Goal: Information Seeking & Learning: Learn about a topic

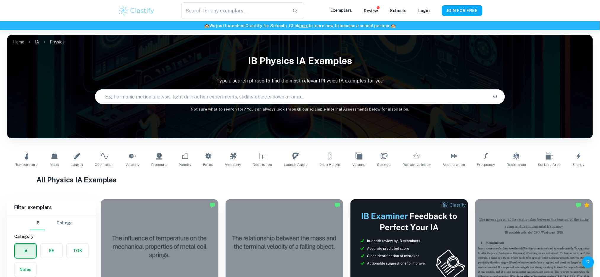
type input "Physics"
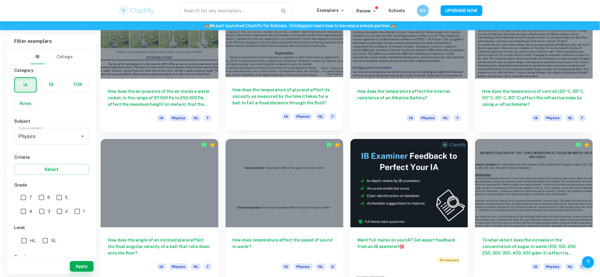
scroll to position [694, 0]
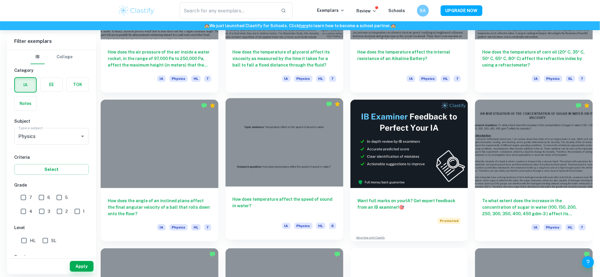
click at [304, 196] on h6 "How does temperature affect the speed of sound in water?" at bounding box center [285, 206] width 104 height 20
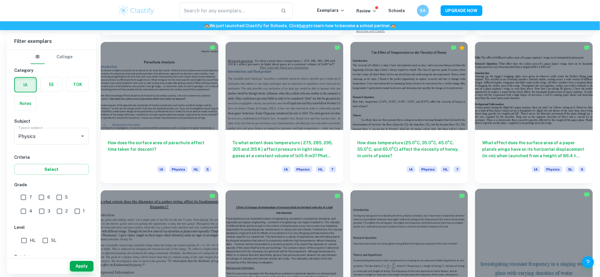
scroll to position [1168, 0]
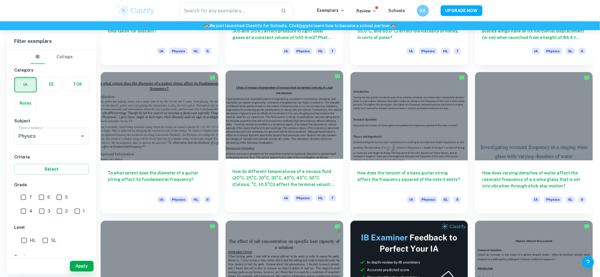
click at [291, 167] on div "How do different temperatures of a viscous fluid (20°C, 25°C, 30°C, 35°C, 40°C,…" at bounding box center [285, 185] width 118 height 53
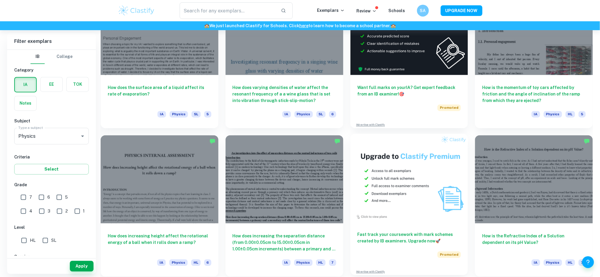
scroll to position [2037, 0]
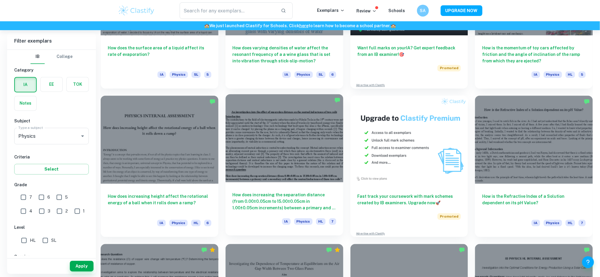
click at [326, 211] on h6 "How does increasing the separation distance (from 0.00±0.05cm to 15.00±0.05cm i…" at bounding box center [285, 202] width 104 height 20
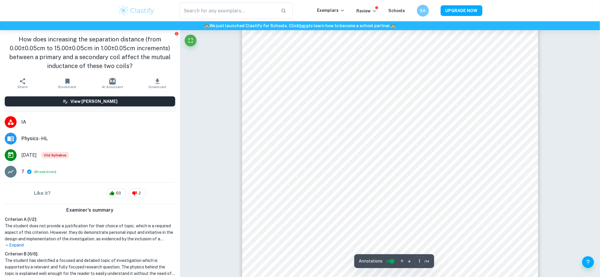
scroll to position [118, 0]
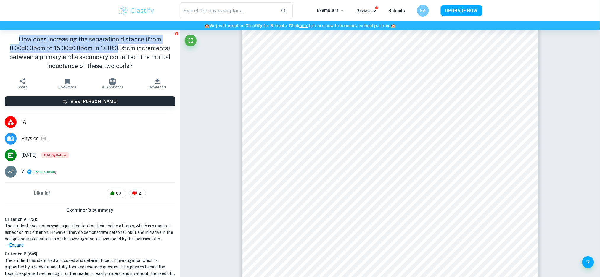
drag, startPoint x: 18, startPoint y: 40, endPoint x: 115, endPoint y: 50, distance: 97.6
click at [115, 50] on h1 "How does increasing the separation distance (from 0.00±0.05cm to 15.00±0.05cm i…" at bounding box center [90, 53] width 171 height 36
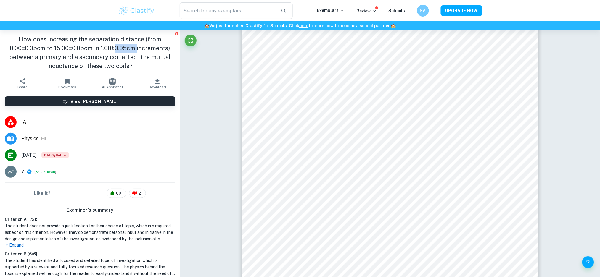
click at [115, 50] on h1 "How does increasing the separation distance (from 0.00±0.05cm to 15.00±0.05cm i…" at bounding box center [90, 53] width 171 height 36
click at [51, 49] on h1 "How does increasing the separation distance (from 0.00±0.05cm to 15.00±0.05cm i…" at bounding box center [90, 53] width 171 height 36
drag, startPoint x: 10, startPoint y: 48, endPoint x: 52, endPoint y: 47, distance: 41.7
click at [51, 47] on h1 "How does increasing the separation distance (from 0.00±0.05cm to 15.00±0.05cm i…" at bounding box center [90, 53] width 171 height 36
drag, startPoint x: 94, startPoint y: 48, endPoint x: 117, endPoint y: 60, distance: 26.1
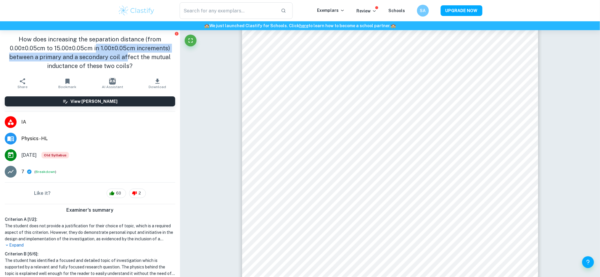
click at [122, 60] on h1 "How does increasing the separation distance (from 0.00±0.05cm to 15.00±0.05cm i…" at bounding box center [90, 53] width 171 height 36
click at [77, 57] on h1 "How does increasing the separation distance (from 0.00±0.05cm to 15.00±0.05cm i…" at bounding box center [90, 53] width 171 height 36
drag, startPoint x: 63, startPoint y: 60, endPoint x: 146, endPoint y: 55, distance: 83.0
click at [146, 55] on h1 "How does increasing the separation distance (from 0.00±0.05cm to 15.00±0.05cm i…" at bounding box center [90, 53] width 171 height 36
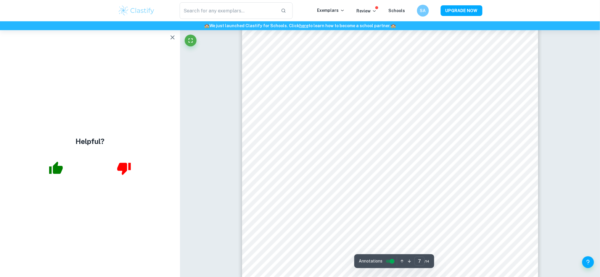
scroll to position [2881, 0]
type input "12"
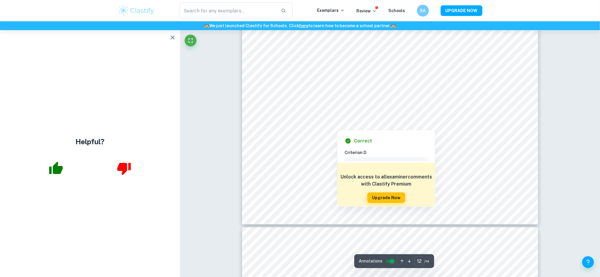
scroll to position [5052, 0]
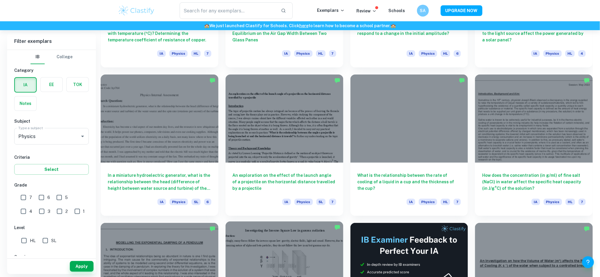
scroll to position [2513, 0]
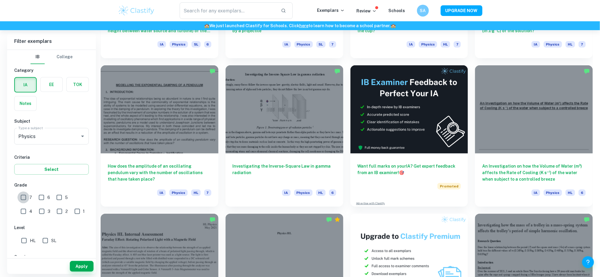
click at [29, 200] on input "7" at bounding box center [23, 198] width 12 height 12
checkbox input "true"
click at [24, 243] on input "HL" at bounding box center [24, 241] width 12 height 12
checkbox input "true"
click at [81, 268] on button "Apply" at bounding box center [82, 266] width 24 height 11
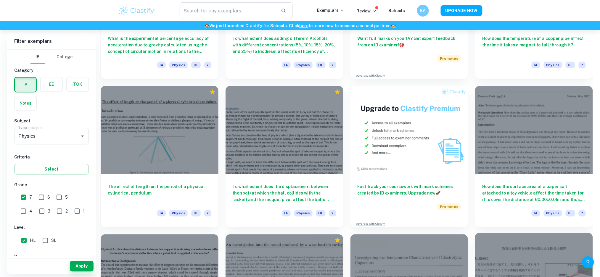
scroll to position [4544, 0]
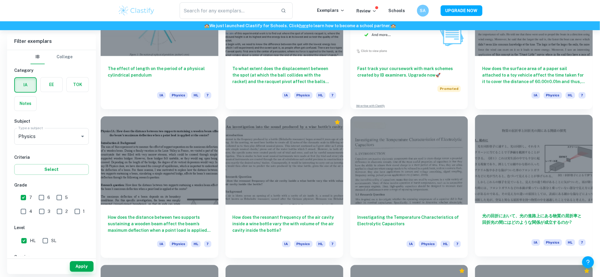
click at [545, 199] on div at bounding box center [534, 159] width 118 height 88
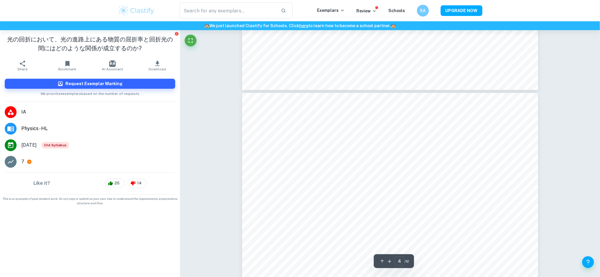
scroll to position [1697, 0]
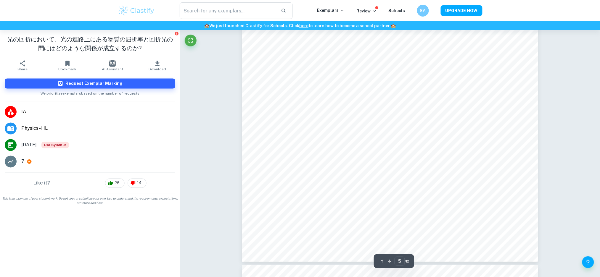
type input "6"
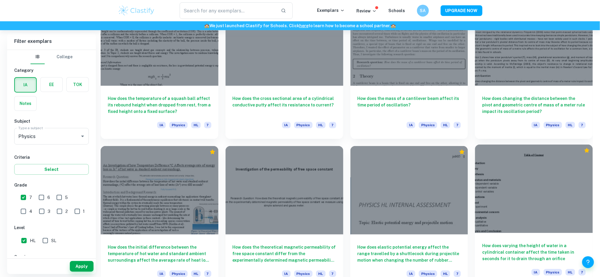
scroll to position [4108, 0]
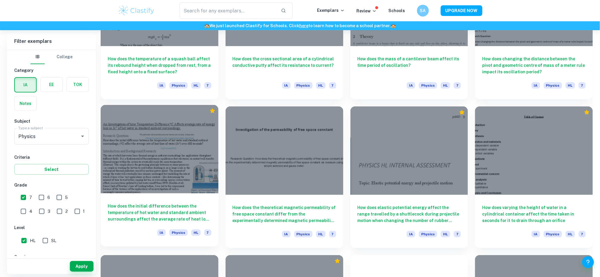
click at [202, 200] on div "How does the initial difference between the temperature of hot water and standa…" at bounding box center [160, 220] width 118 height 53
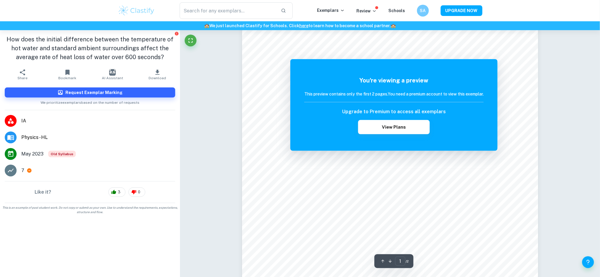
scroll to position [39, 0]
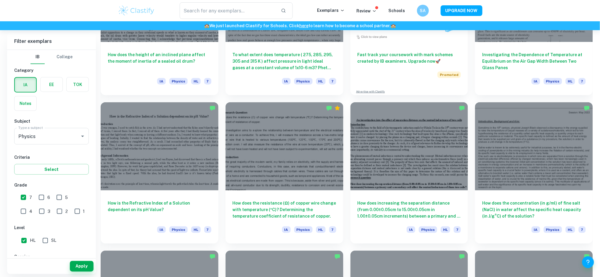
scroll to position [1068, 0]
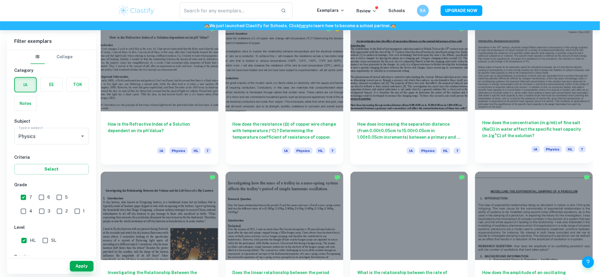
click at [525, 136] on h6 "How does the concentration (in g/ml) of fine salt (NaCl) in water affect the sp…" at bounding box center [534, 130] width 104 height 20
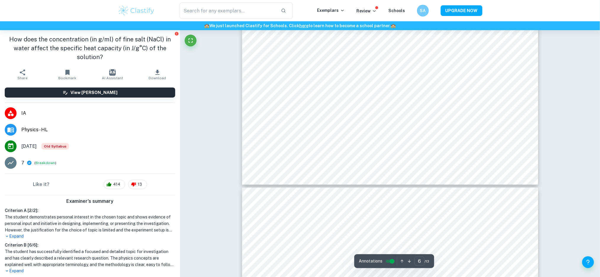
scroll to position [2210, 0]
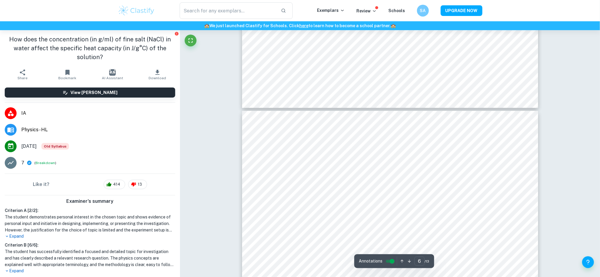
type input "7"
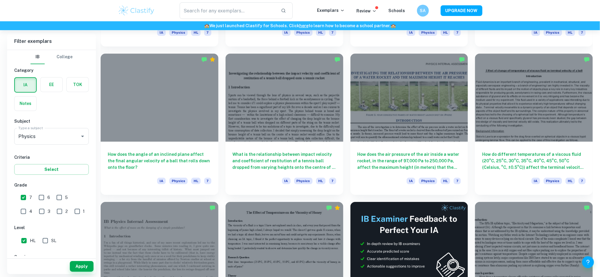
scroll to position [552, 0]
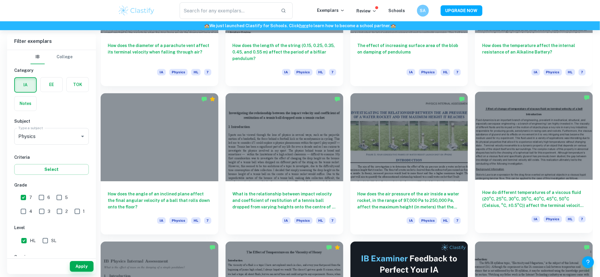
click at [525, 202] on h6 "How do different temperatures of a viscous fluid (20°C, 25°C, 30°C, 35°C, 40°C,…" at bounding box center [534, 199] width 104 height 20
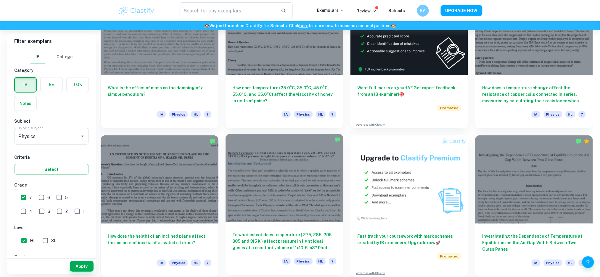
scroll to position [847, 0]
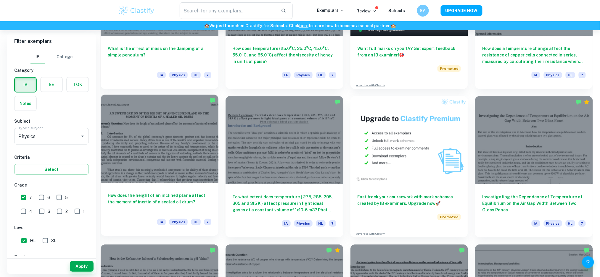
click at [205, 179] on div at bounding box center [160, 139] width 118 height 88
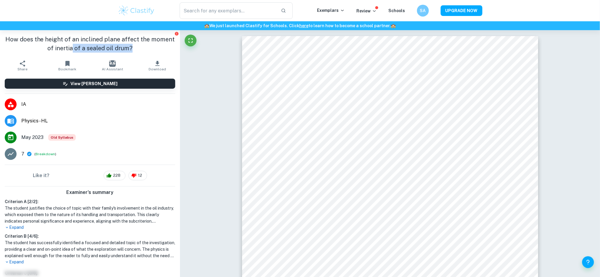
drag, startPoint x: 70, startPoint y: 49, endPoint x: 149, endPoint y: 52, distance: 78.5
click at [139, 51] on h1 "How does the height of an inclined plane affect the moment of inertia of a seal…" at bounding box center [90, 44] width 171 height 18
click at [155, 53] on div "How does the height of an inclined plane affect the moment of inertia of a seal…" at bounding box center [90, 43] width 180 height 27
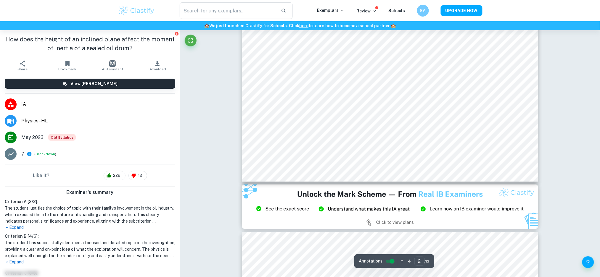
scroll to position [552, 0]
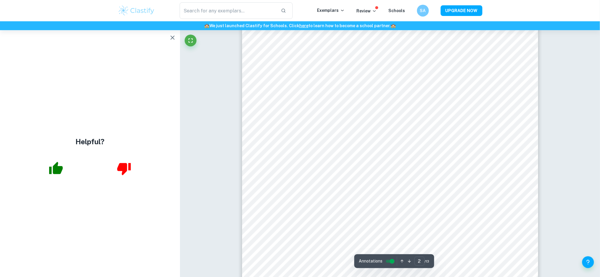
click at [165, 38] on div "Helpful?" at bounding box center [90, 153] width 180 height 247
click at [171, 38] on icon "button" at bounding box center [172, 37] width 7 height 7
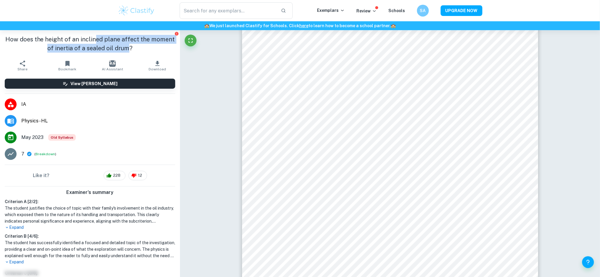
drag, startPoint x: 91, startPoint y: 38, endPoint x: 126, endPoint y: 51, distance: 36.8
click at [126, 51] on h1 "How does the height of an inclined plane affect the moment of inertia of a seal…" at bounding box center [90, 44] width 171 height 18
drag, startPoint x: 126, startPoint y: 51, endPoint x: 107, endPoint y: 37, distance: 23.1
click at [107, 37] on h1 "How does the height of an inclined plane affect the moment of inertia of a seal…" at bounding box center [90, 44] width 171 height 18
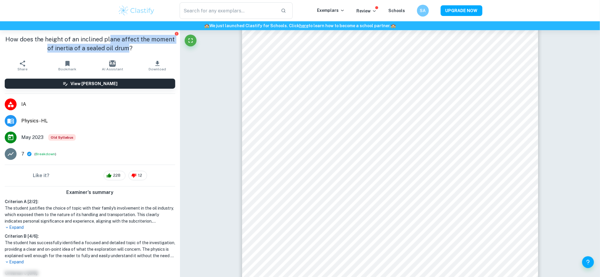
click at [107, 37] on h1 "How does the height of an inclined plane affect the moment of inertia of a seal…" at bounding box center [90, 44] width 171 height 18
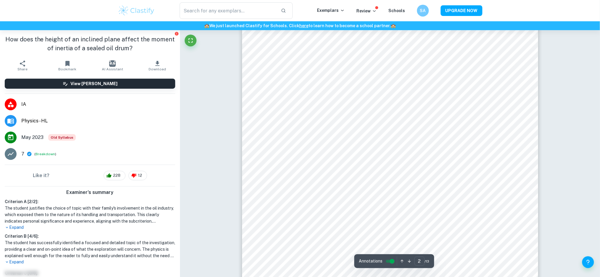
scroll to position [237, 0]
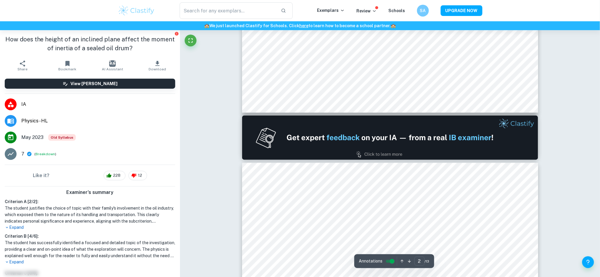
type input "1"
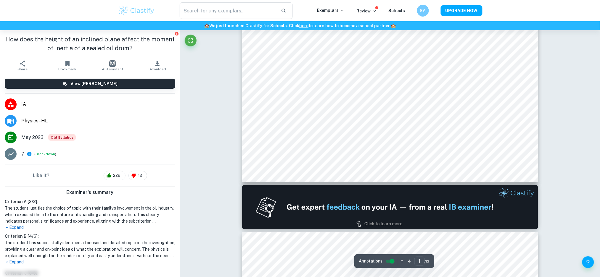
scroll to position [0, 0]
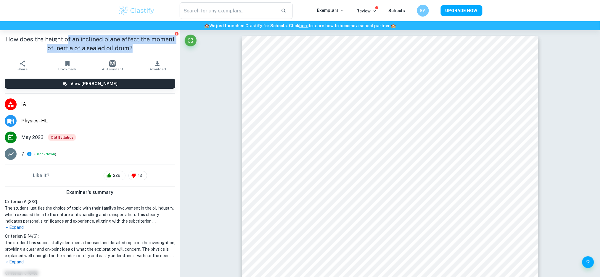
drag, startPoint x: 80, startPoint y: 40, endPoint x: 142, endPoint y: 46, distance: 63.1
click at [142, 46] on h1 "How does the height of an inclined plane affect the moment of inertia of a seal…" at bounding box center [90, 44] width 171 height 18
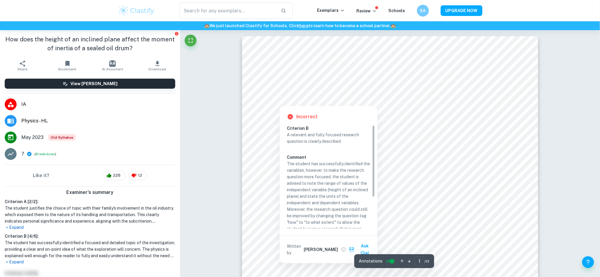
click at [331, 97] on div at bounding box center [412, 94] width 188 height 7
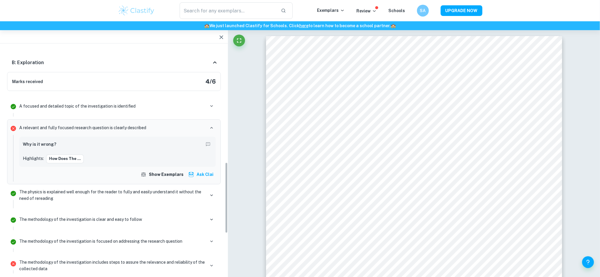
scroll to position [408, 0]
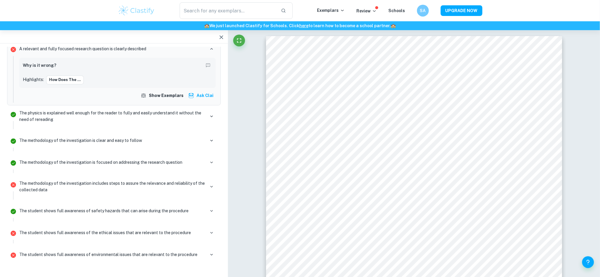
click at [217, 42] on div at bounding box center [114, 36] width 228 height 13
click at [223, 37] on icon "button" at bounding box center [221, 37] width 7 height 7
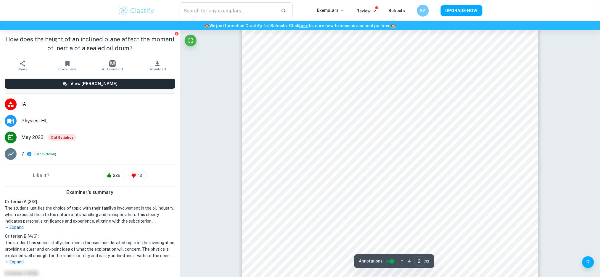
scroll to position [552, 0]
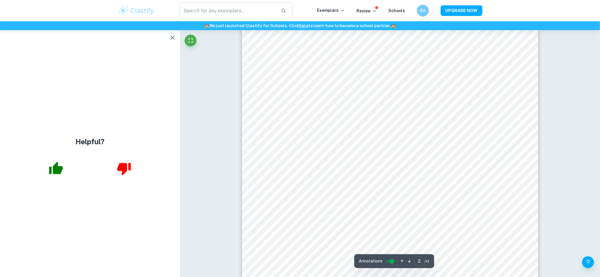
click at [169, 36] on icon "button" at bounding box center [172, 37] width 7 height 7
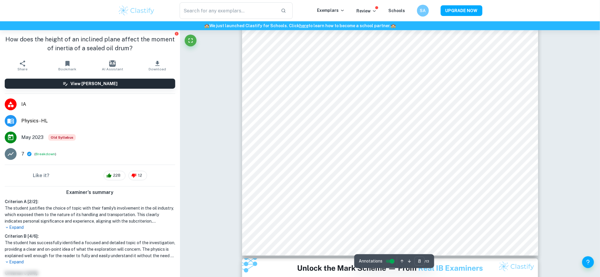
scroll to position [3079, 0]
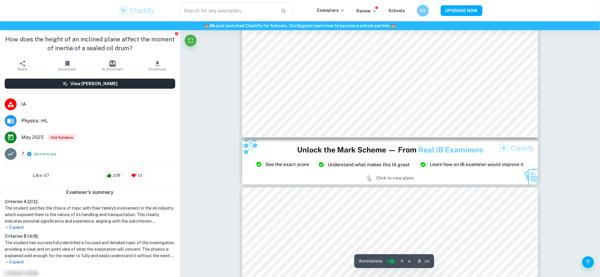
type input "9"
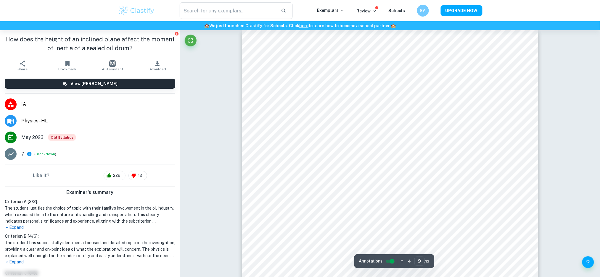
scroll to position [3394, 0]
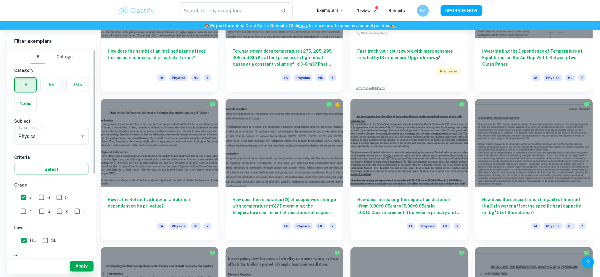
scroll to position [1072, 0]
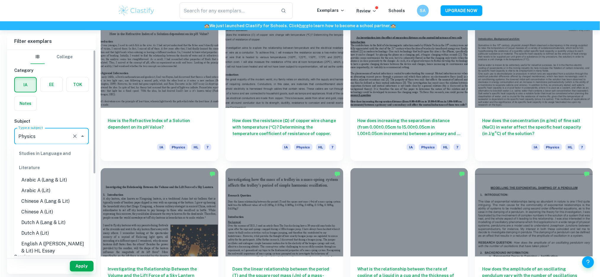
click at [36, 136] on input "Physics" at bounding box center [43, 136] width 53 height 11
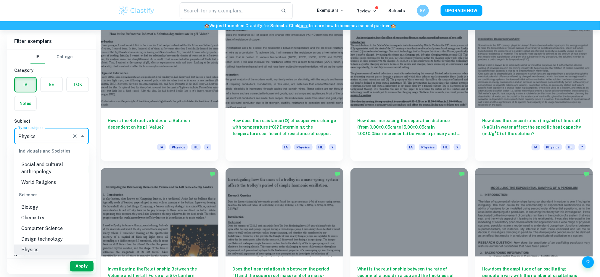
click at [36, 136] on input "Physics" at bounding box center [43, 136] width 53 height 11
click at [53, 121] on h6 "Subject" at bounding box center [51, 121] width 75 height 7
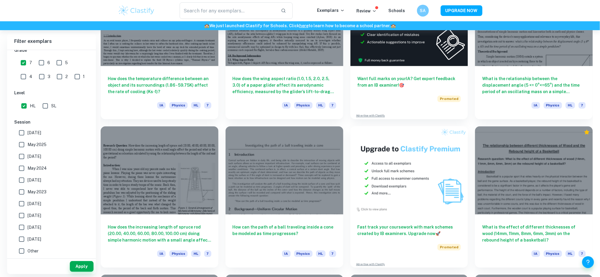
scroll to position [3672, 0]
